Goal: Task Accomplishment & Management: Manage account settings

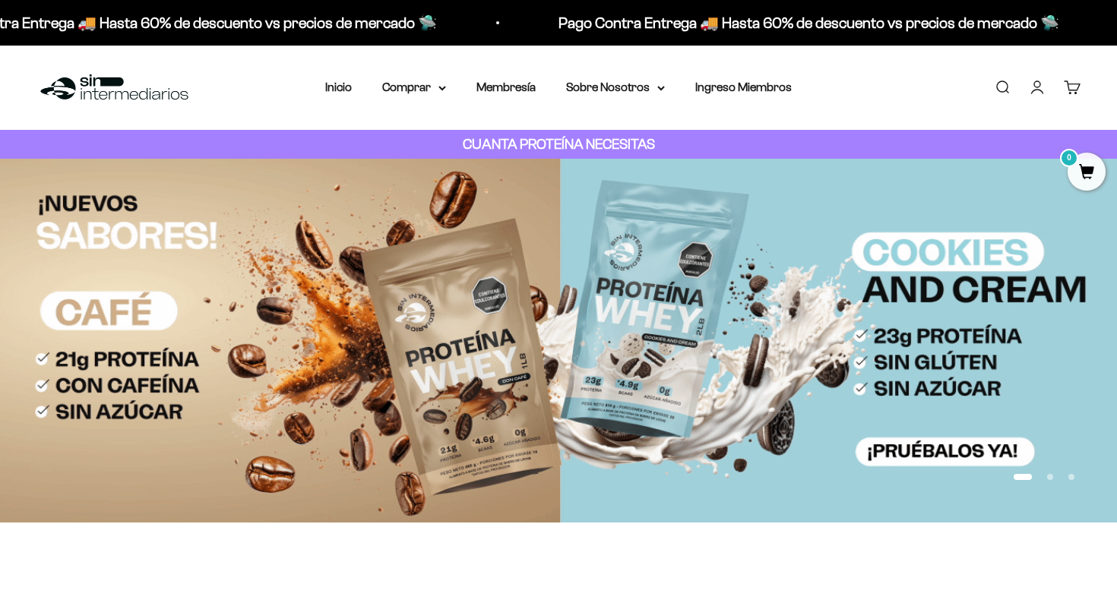
click at [1035, 89] on link "Iniciar sesión" at bounding box center [1037, 87] width 17 height 17
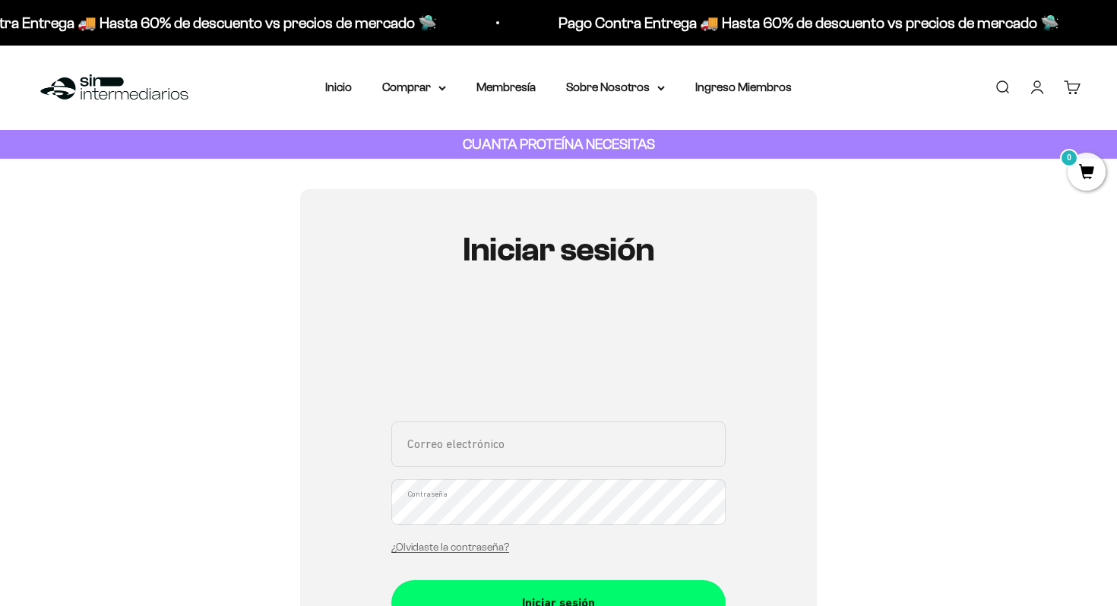
click at [491, 458] on input "Correo electrónico" at bounding box center [558, 445] width 334 height 46
type input "jessica.nunez1295@gmail.com"
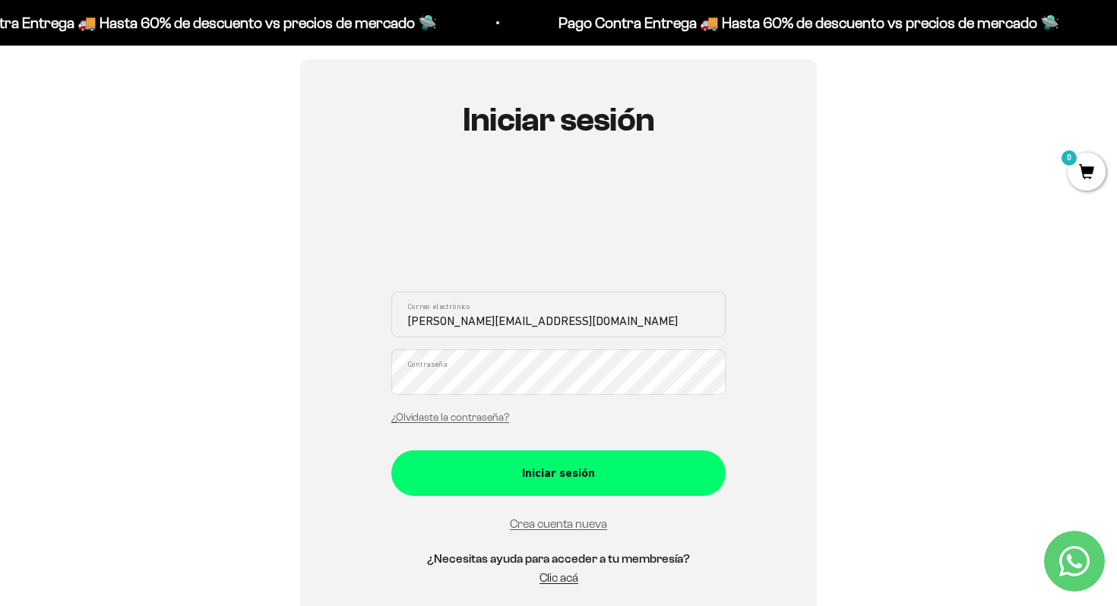
scroll to position [180, 0]
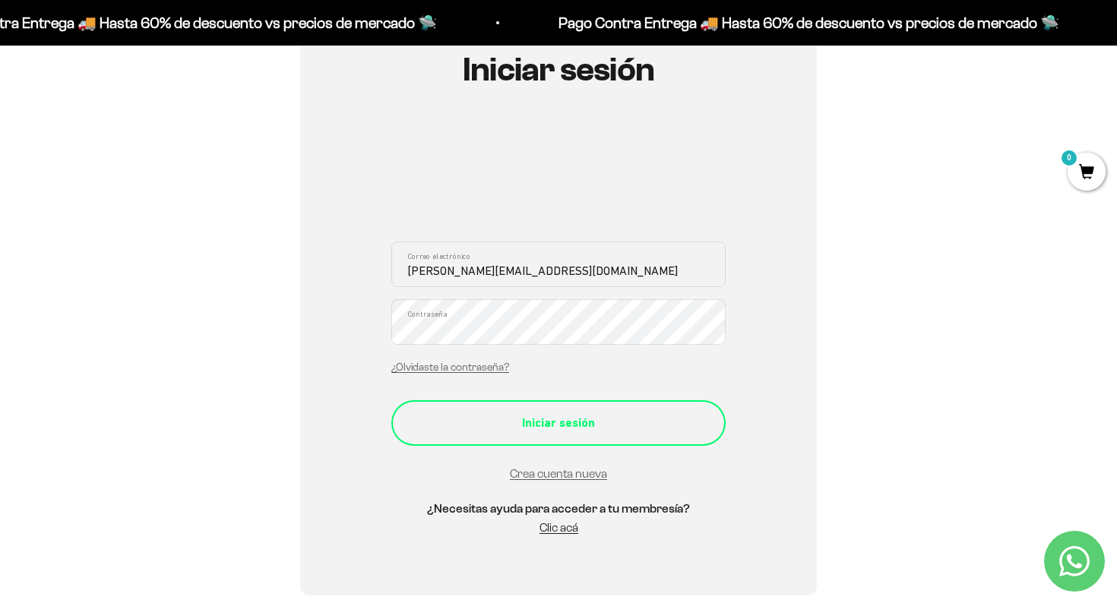
click at [577, 412] on button "Iniciar sesión" at bounding box center [558, 423] width 334 height 46
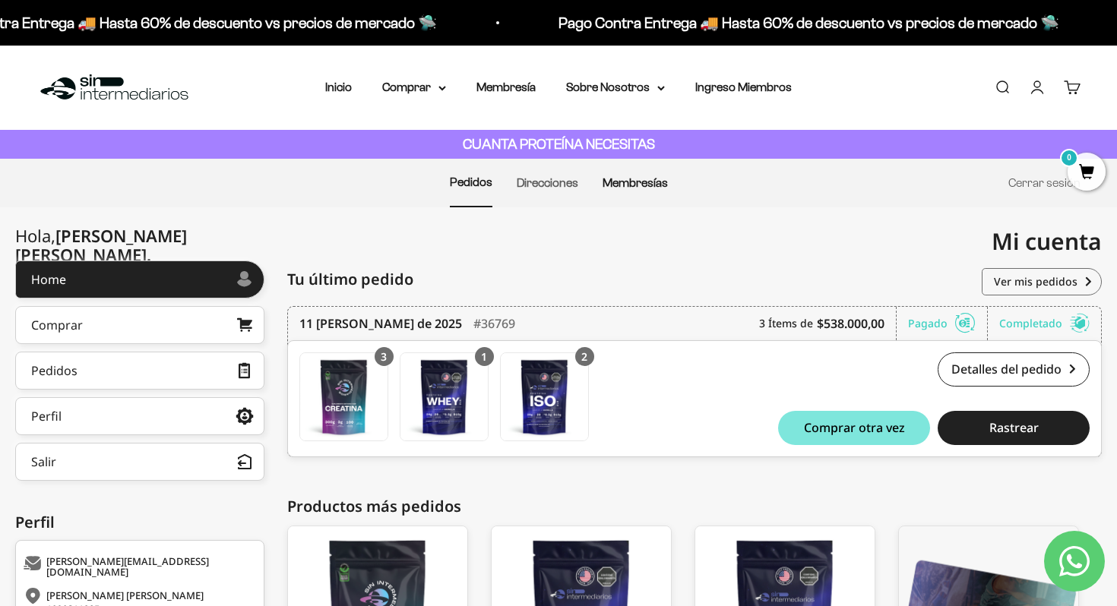
click at [619, 184] on link "Membresías" at bounding box center [634, 182] width 65 height 13
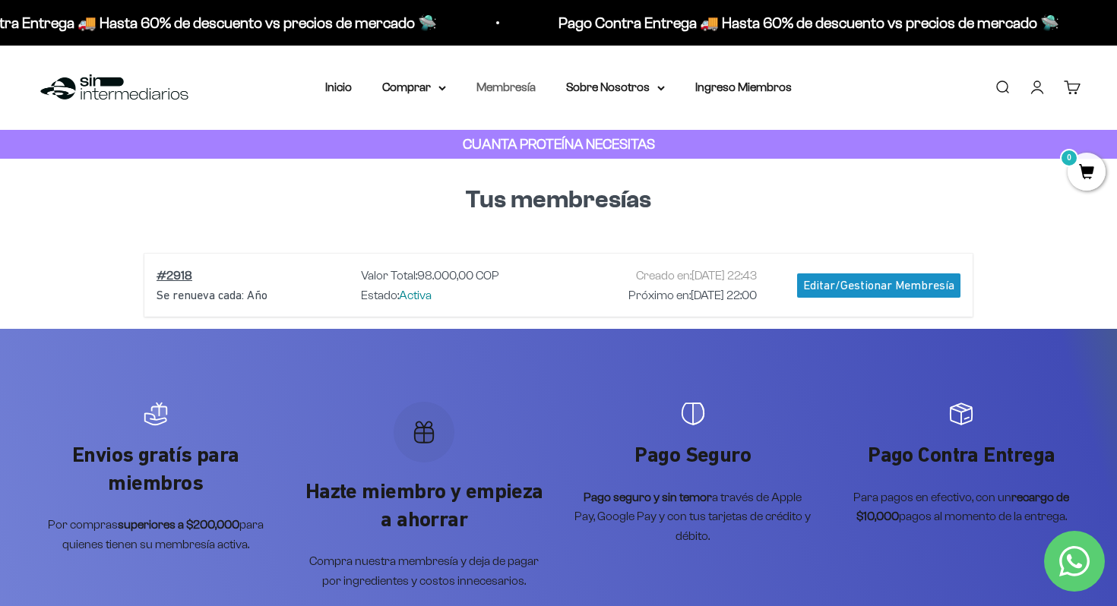
click at [499, 84] on link "Membresía" at bounding box center [505, 87] width 59 height 13
